Goal: Task Accomplishment & Management: Use online tool/utility

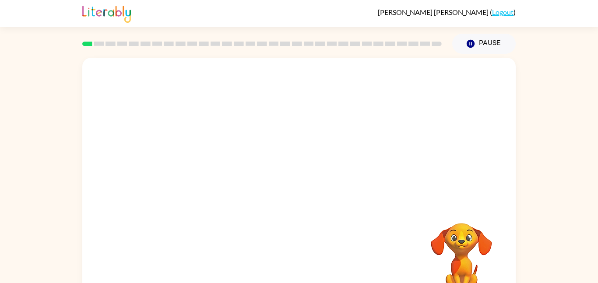
click at [452, 112] on div at bounding box center [298, 131] width 433 height 147
click at [472, 44] on icon "Pause" at bounding box center [471, 44] width 10 height 10
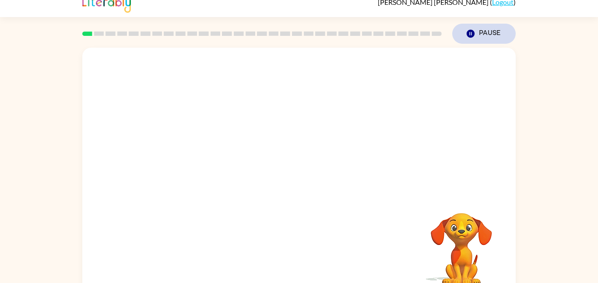
scroll to position [25, 0]
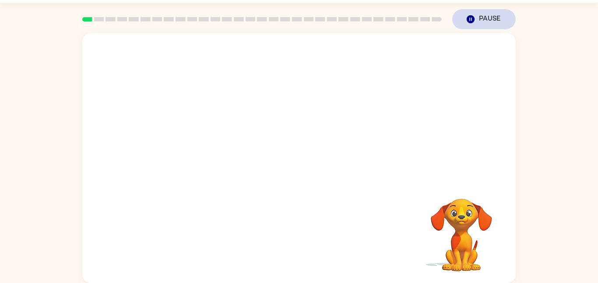
click at [479, 21] on button "Pause Pause" at bounding box center [483, 19] width 63 height 20
click at [485, 212] on video "Your browser must support playing .mp4 files to use Literably. Please try using…" at bounding box center [462, 229] width 88 height 88
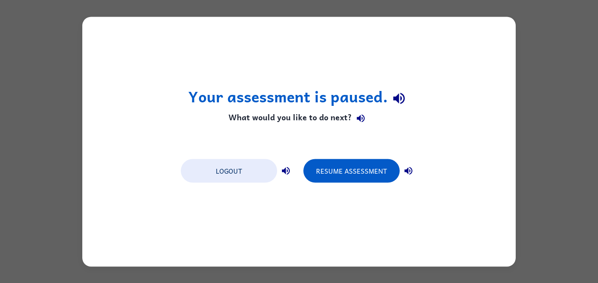
scroll to position [0, 0]
click at [351, 172] on button "Resume Assessment" at bounding box center [351, 171] width 96 height 24
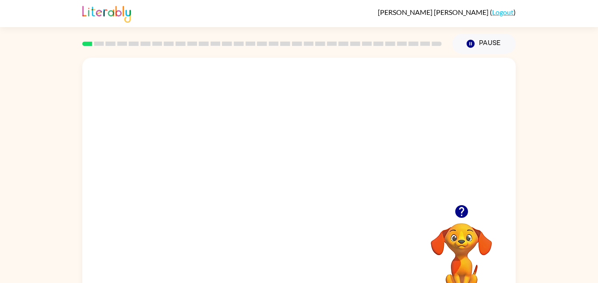
click at [466, 215] on icon "button" at bounding box center [461, 211] width 13 height 13
click at [471, 267] on video "Your browser must support playing .mp4 files to use Literably. Please try using…" at bounding box center [462, 254] width 88 height 88
click at [299, 192] on div at bounding box center [299, 187] width 56 height 32
click at [308, 183] on div at bounding box center [299, 187] width 56 height 32
click at [306, 198] on div at bounding box center [299, 187] width 56 height 32
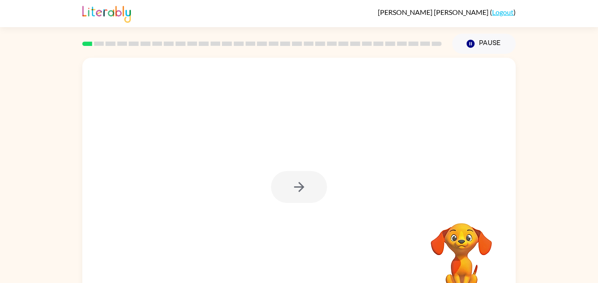
click at [316, 186] on div at bounding box center [299, 187] width 56 height 32
click at [304, 189] on div at bounding box center [299, 187] width 56 height 32
click at [302, 188] on div at bounding box center [299, 187] width 56 height 32
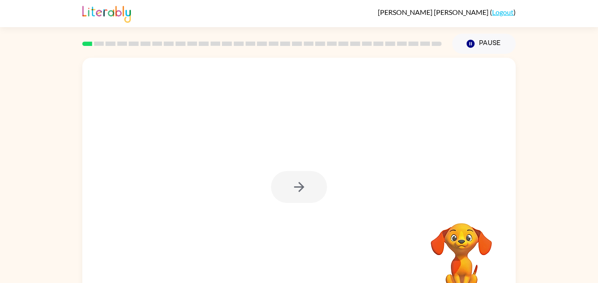
click at [302, 188] on div at bounding box center [299, 187] width 56 height 32
click at [303, 190] on div at bounding box center [299, 187] width 56 height 32
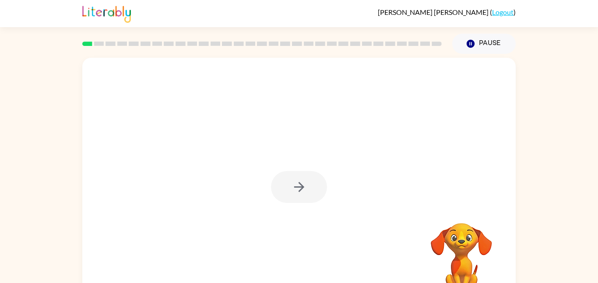
click at [303, 190] on div at bounding box center [299, 187] width 56 height 32
click at [293, 184] on div at bounding box center [299, 187] width 56 height 32
